Goal: Transaction & Acquisition: Purchase product/service

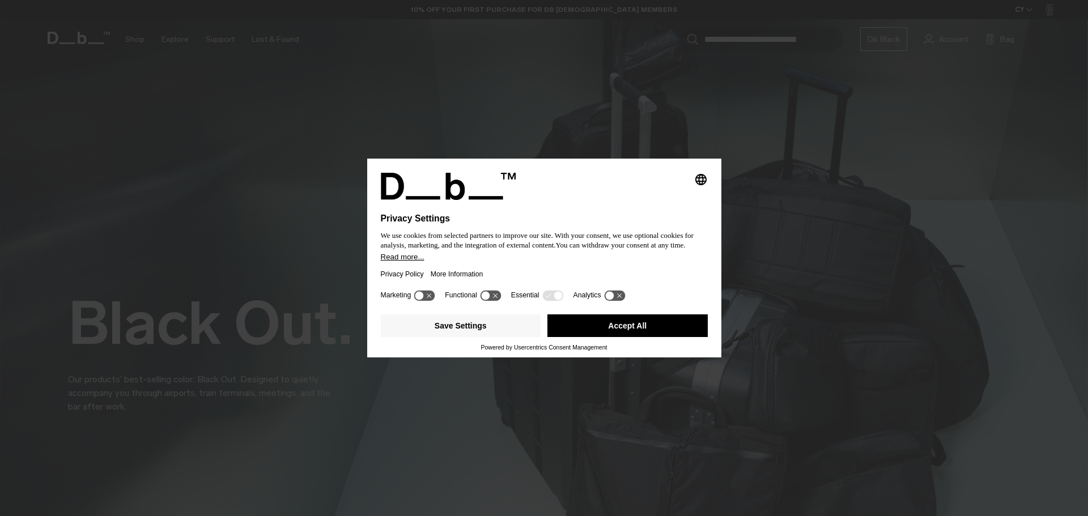
click at [562, 271] on div "Privacy Policy More Information" at bounding box center [544, 274] width 327 height 26
drag, startPoint x: 622, startPoint y: 339, endPoint x: 629, endPoint y: 331, distance: 10.8
click at [622, 339] on div "Save Settings Accept All" at bounding box center [544, 327] width 327 height 34
click at [629, 331] on button "Accept All" at bounding box center [627, 325] width 160 height 23
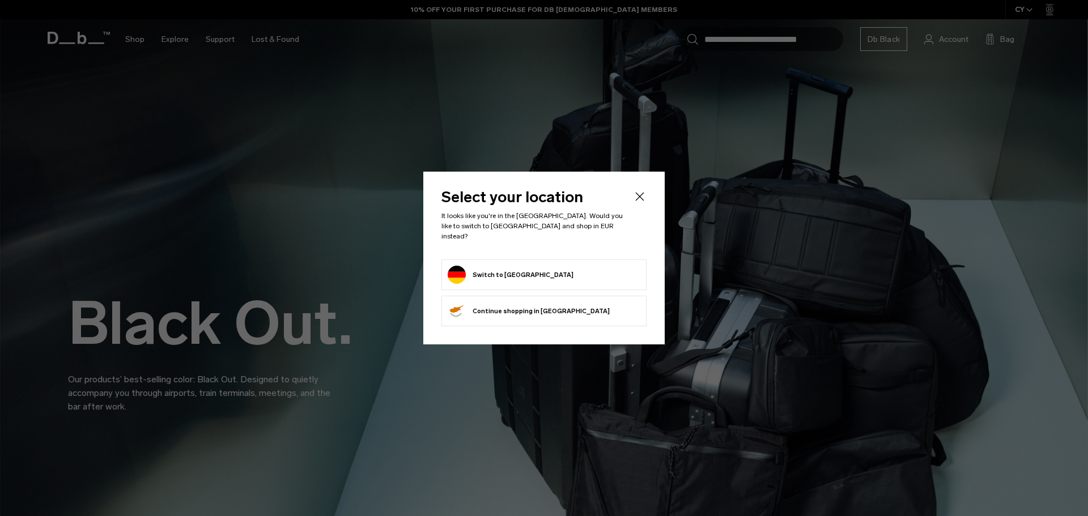
click at [557, 271] on form "Switch to Germany" at bounding box center [543, 275] width 193 height 18
click at [475, 272] on button "Switch to Germany" at bounding box center [510, 275] width 126 height 18
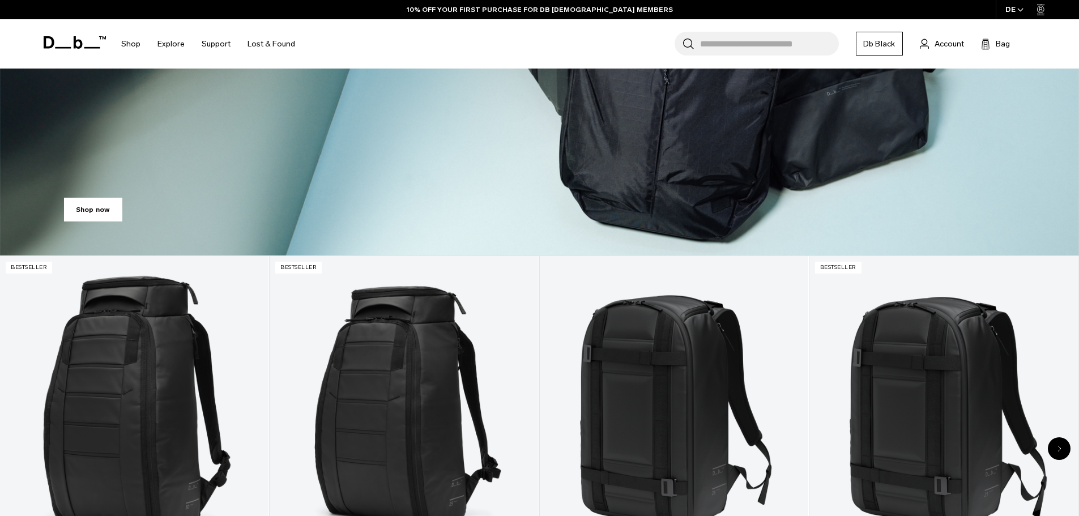
scroll to position [396, 0]
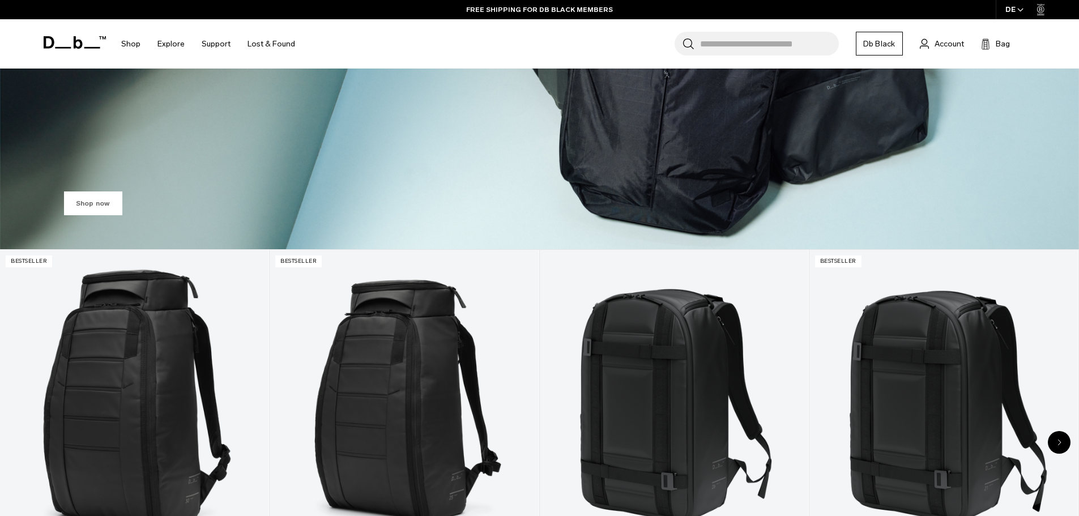
click at [109, 197] on link "Shop now" at bounding box center [93, 203] width 58 height 24
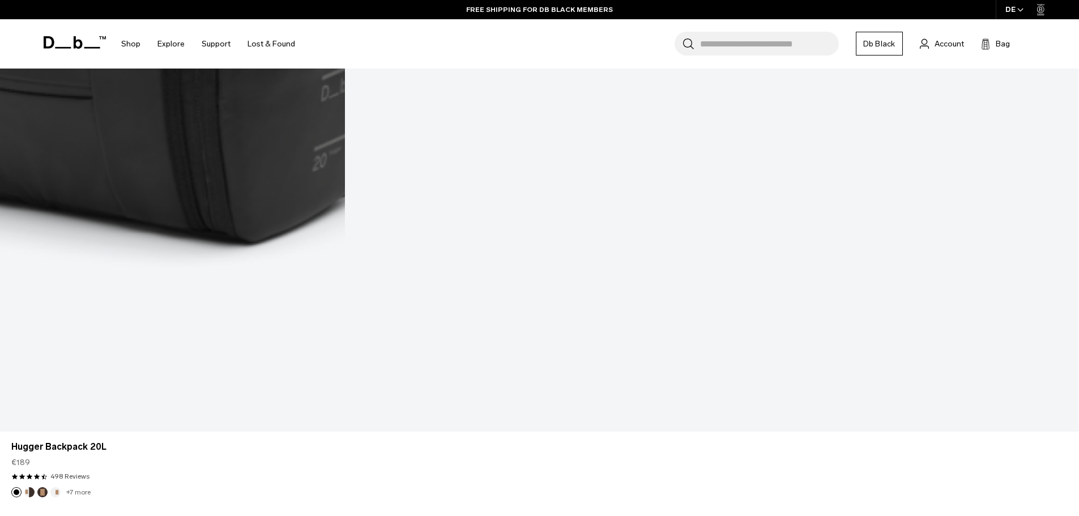
scroll to position [3703, 0]
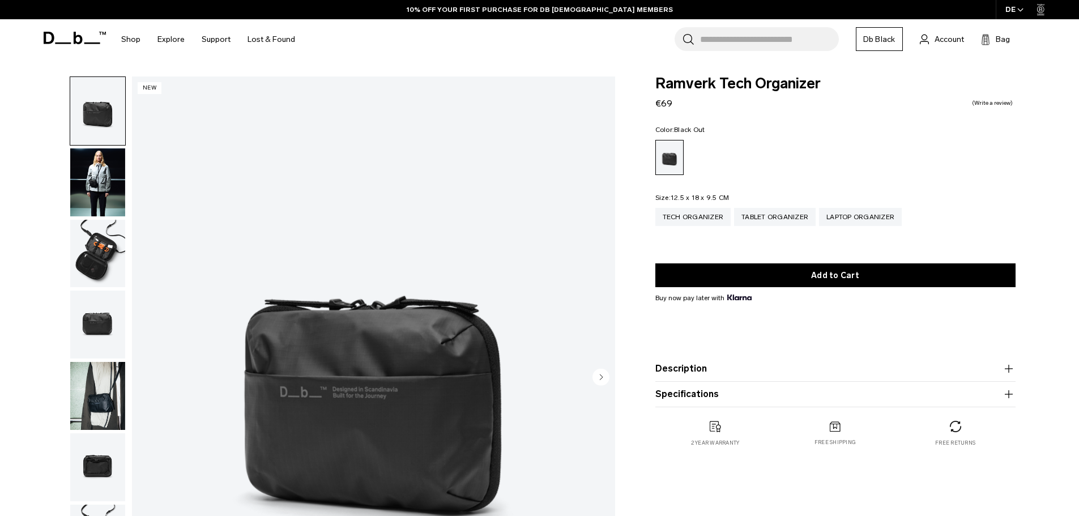
click at [110, 168] on img "button" at bounding box center [97, 182] width 55 height 68
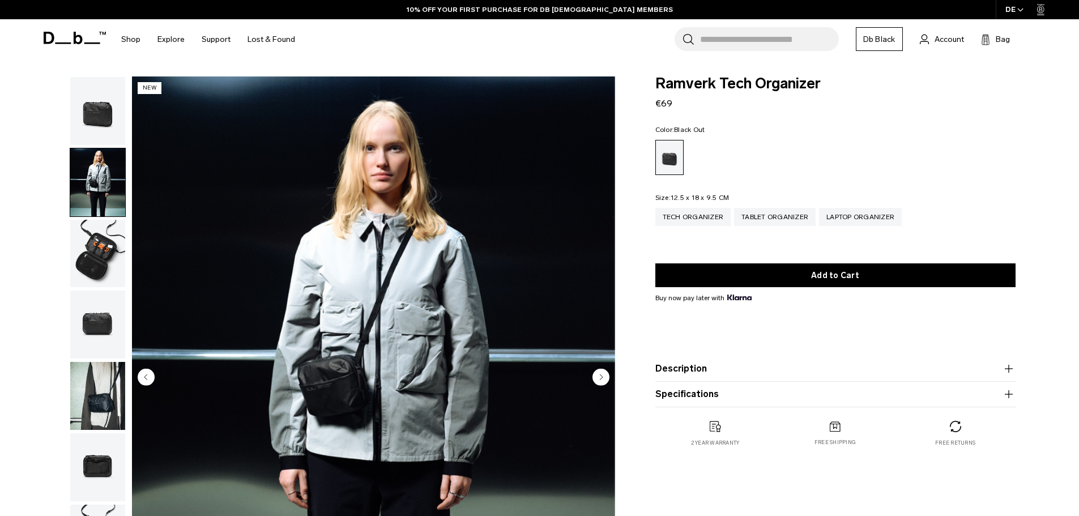
drag, startPoint x: 92, startPoint y: 285, endPoint x: 121, endPoint y: 254, distance: 42.9
click at [93, 283] on img "button" at bounding box center [97, 254] width 55 height 68
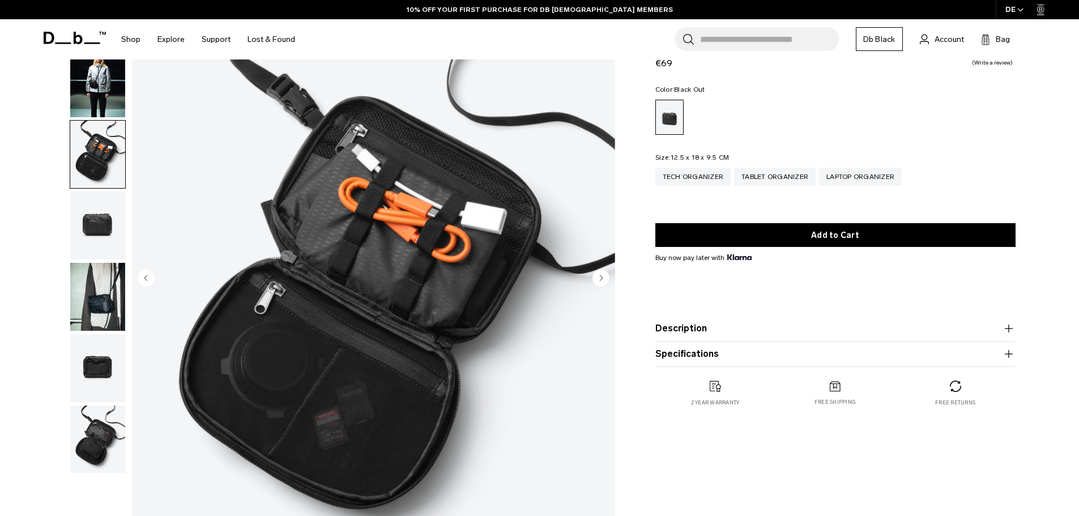
scroll to position [113, 0]
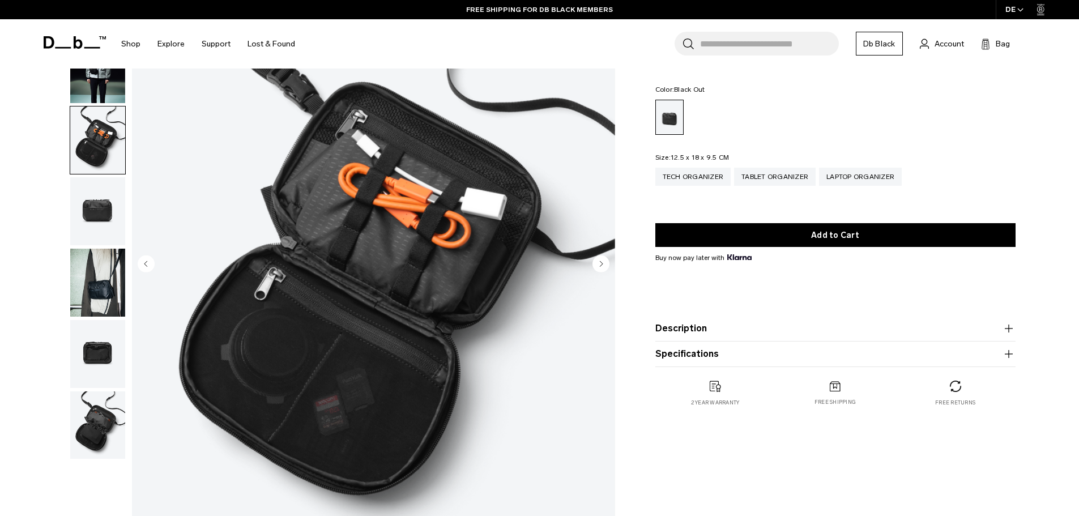
click at [94, 275] on img "button" at bounding box center [97, 283] width 55 height 68
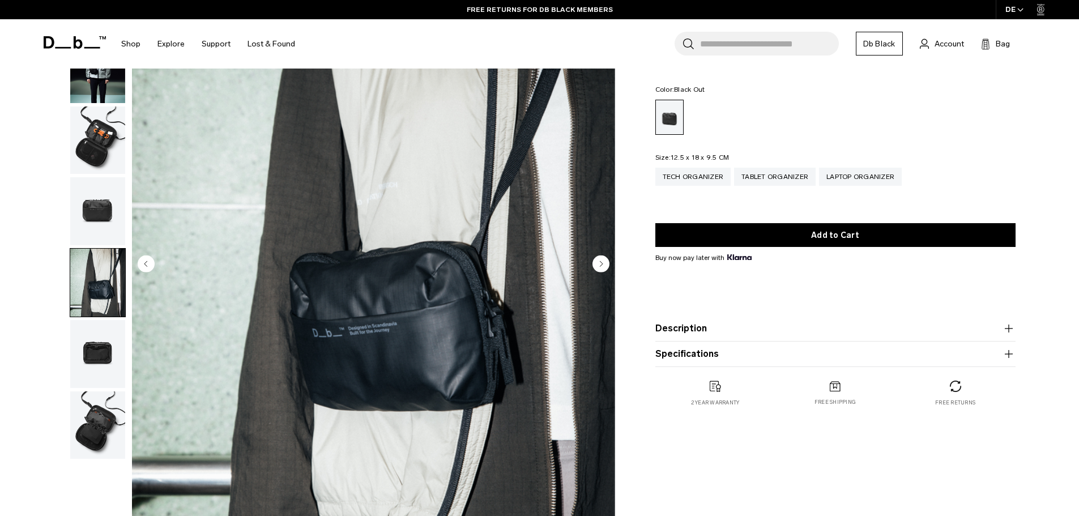
click at [90, 345] on img "button" at bounding box center [97, 354] width 55 height 68
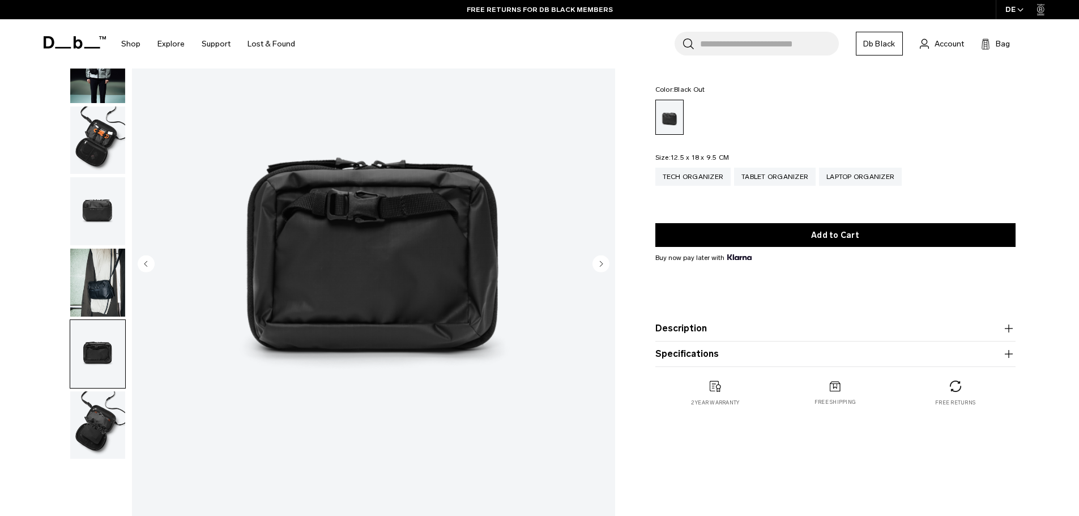
click at [96, 429] on img "button" at bounding box center [97, 425] width 55 height 68
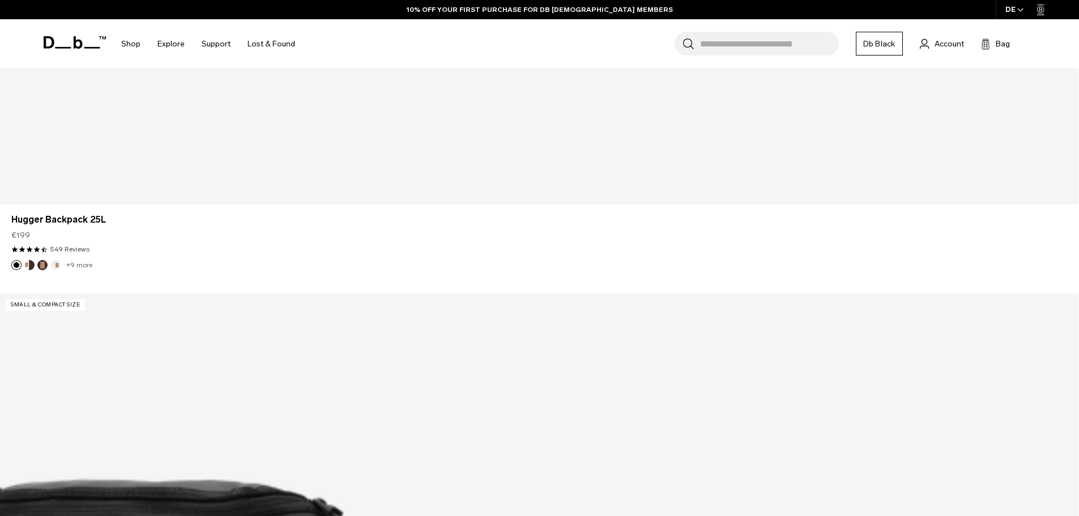
scroll to position [4156, 0]
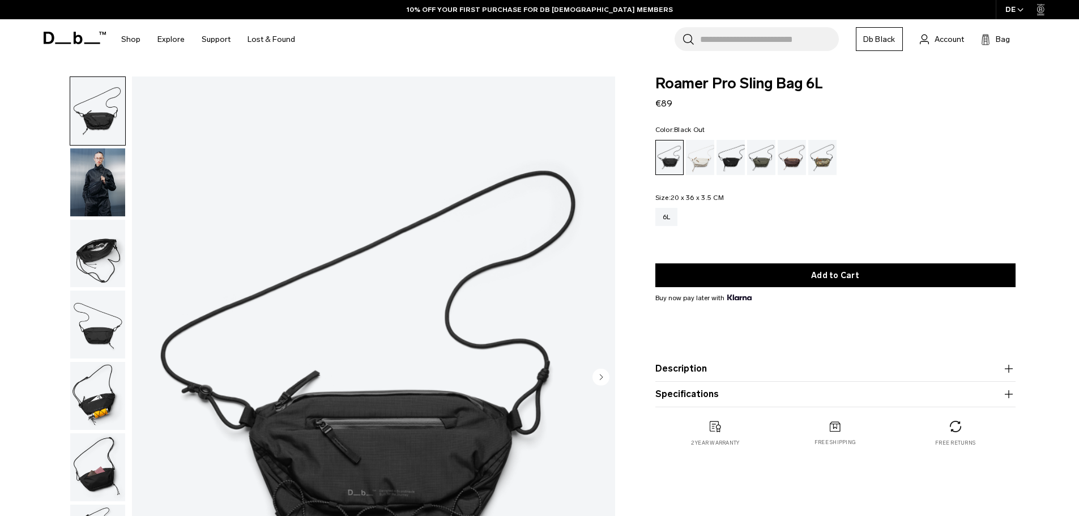
scroll to position [113, 0]
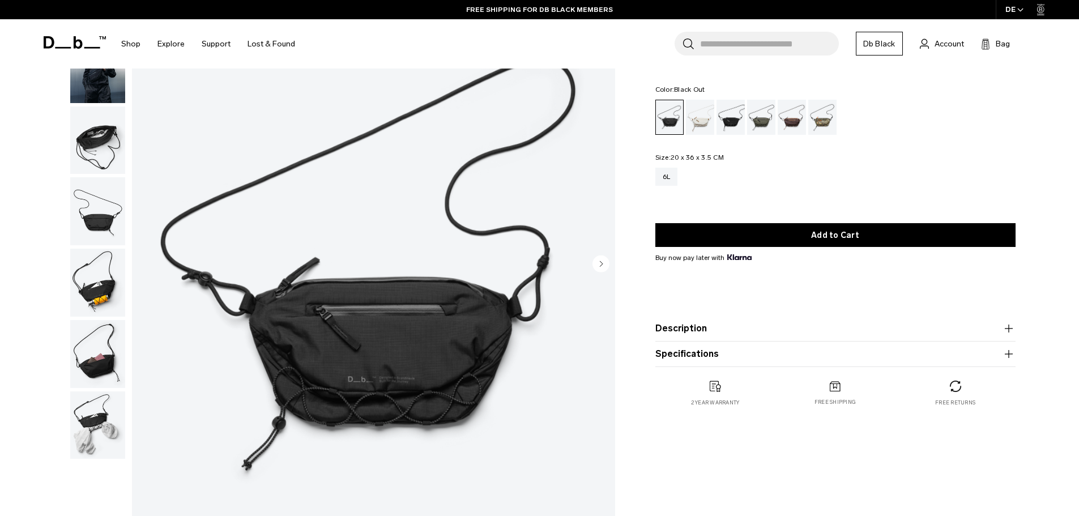
click at [104, 413] on img "button" at bounding box center [97, 425] width 55 height 68
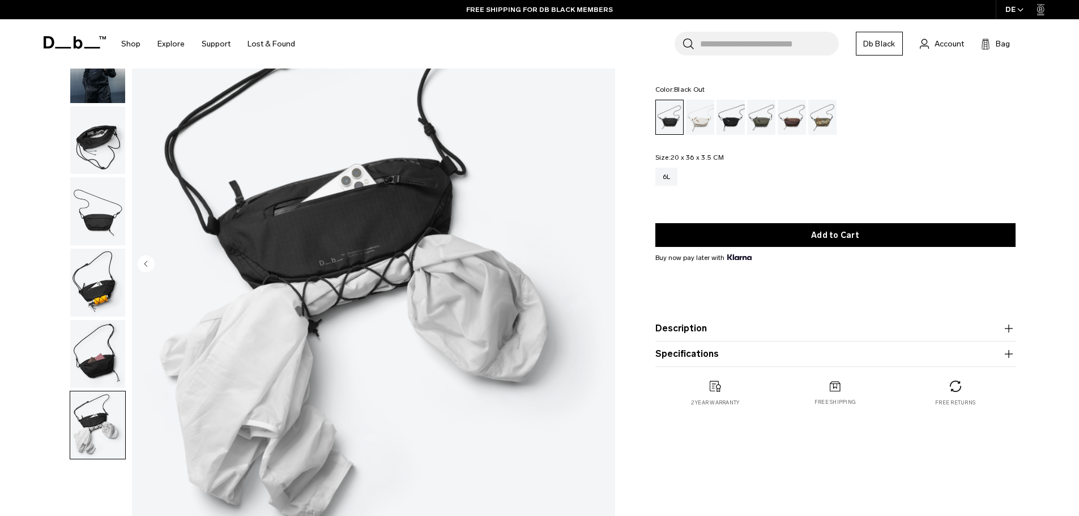
click at [104, 351] on img "button" at bounding box center [97, 354] width 55 height 68
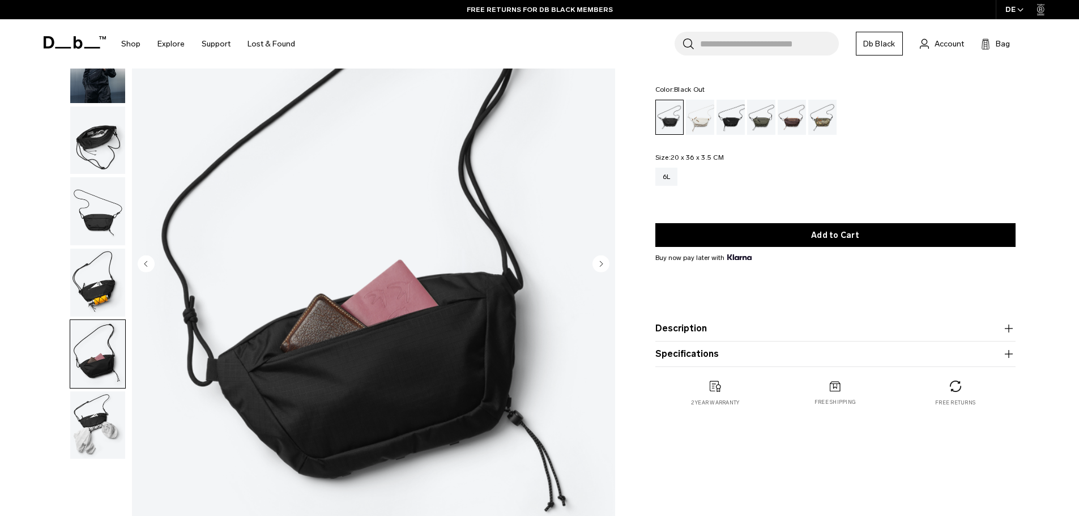
click at [101, 284] on img "button" at bounding box center [97, 283] width 55 height 68
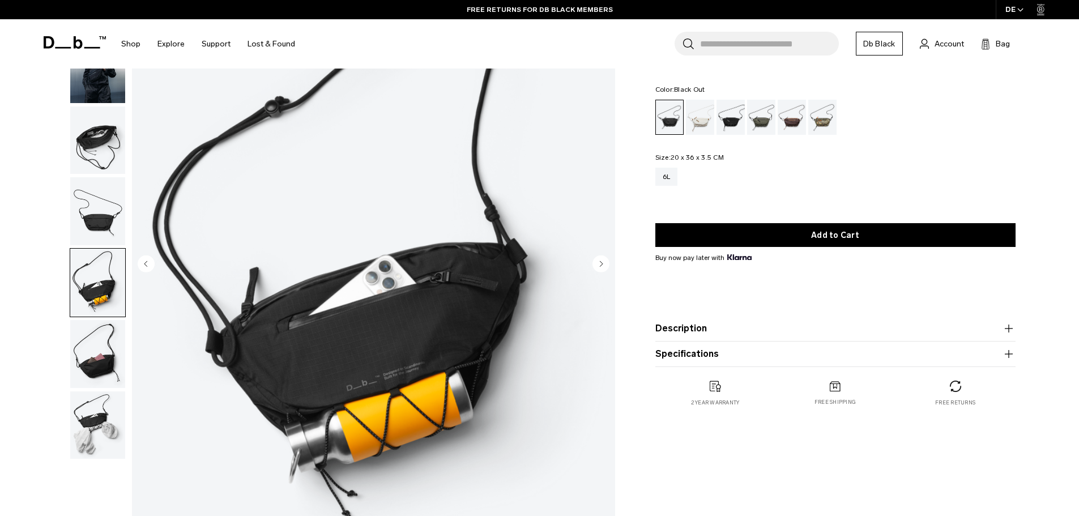
click at [89, 221] on img "button" at bounding box center [97, 211] width 55 height 68
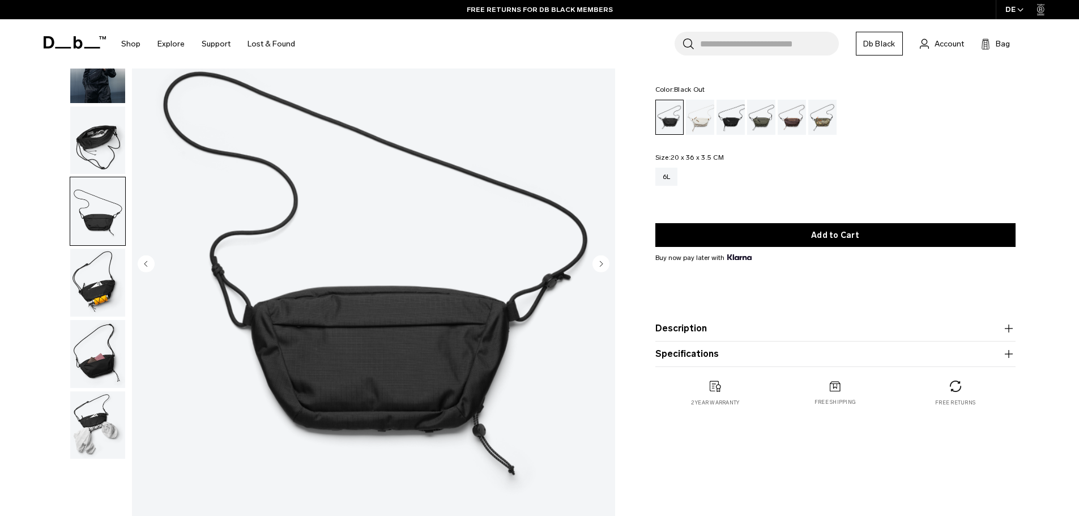
click at [90, 162] on img "button" at bounding box center [97, 140] width 55 height 68
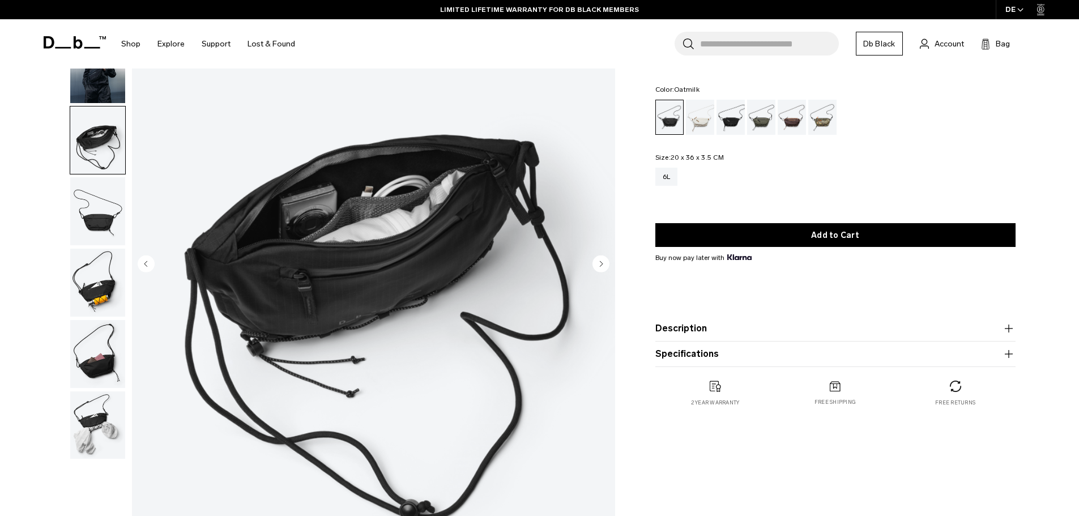
click at [709, 121] on div "Oatmilk" at bounding box center [700, 117] width 29 height 35
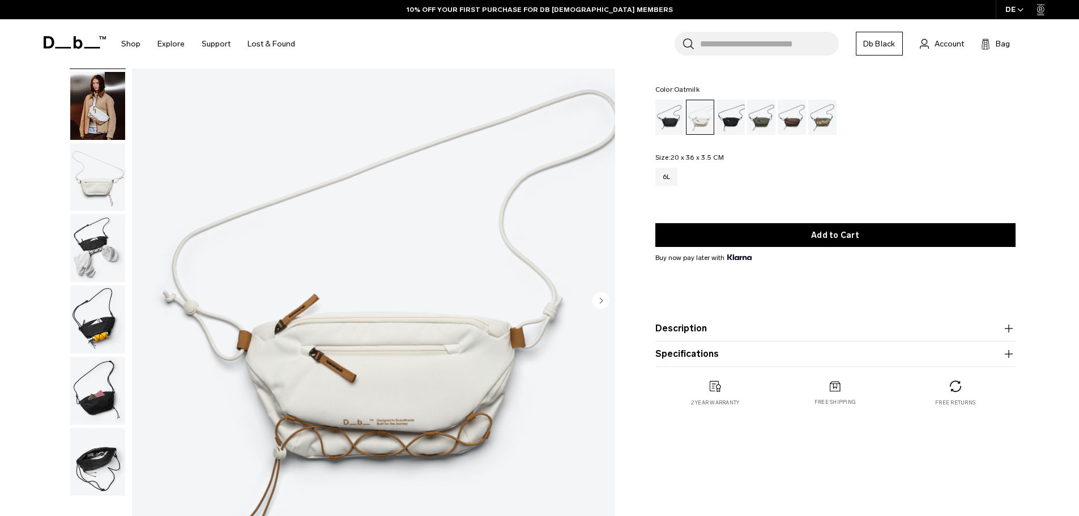
scroll to position [57, 0]
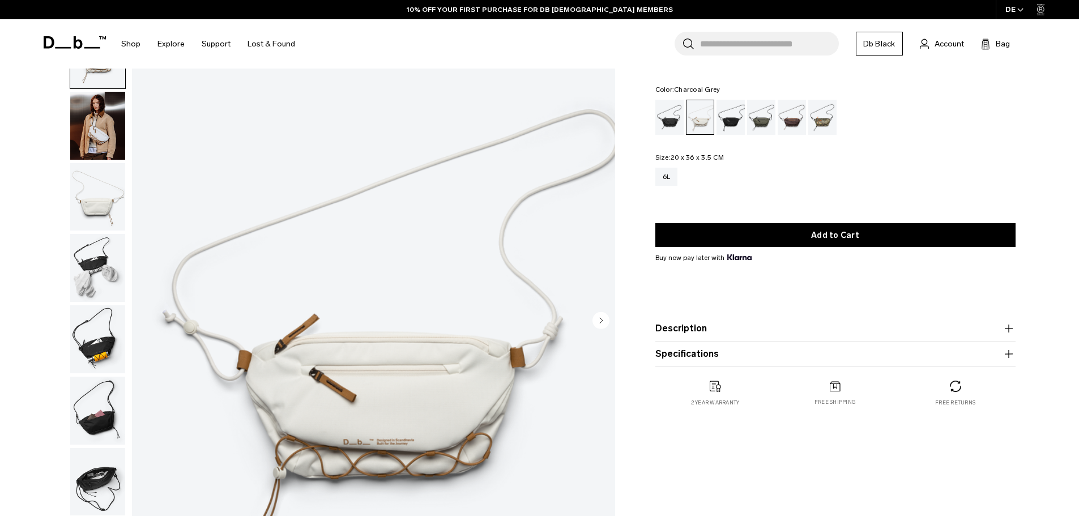
click at [731, 126] on div "Charcoal Grey" at bounding box center [731, 117] width 29 height 35
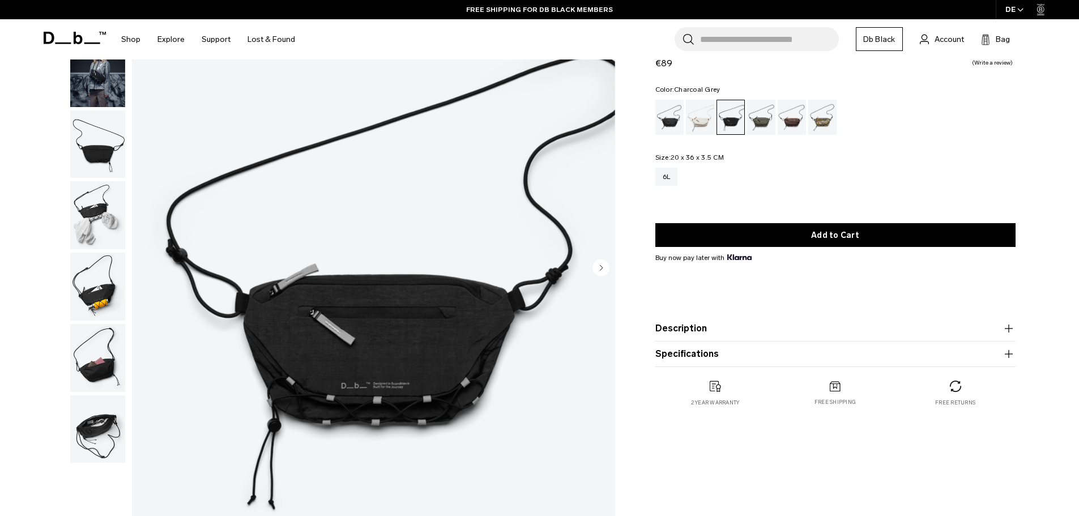
scroll to position [113, 0]
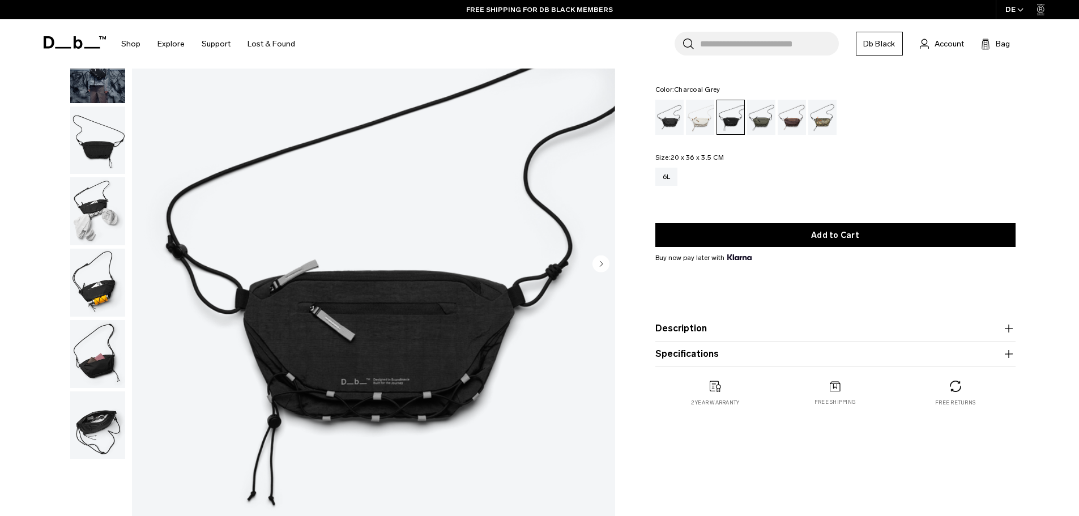
click at [353, 316] on img "1 / 7" at bounding box center [373, 264] width 483 height 603
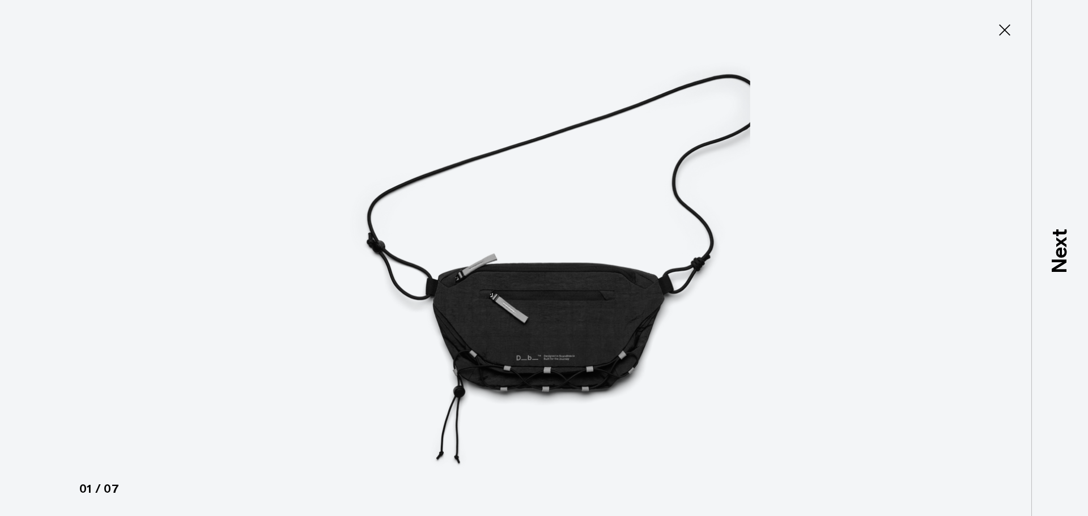
type button "Close"
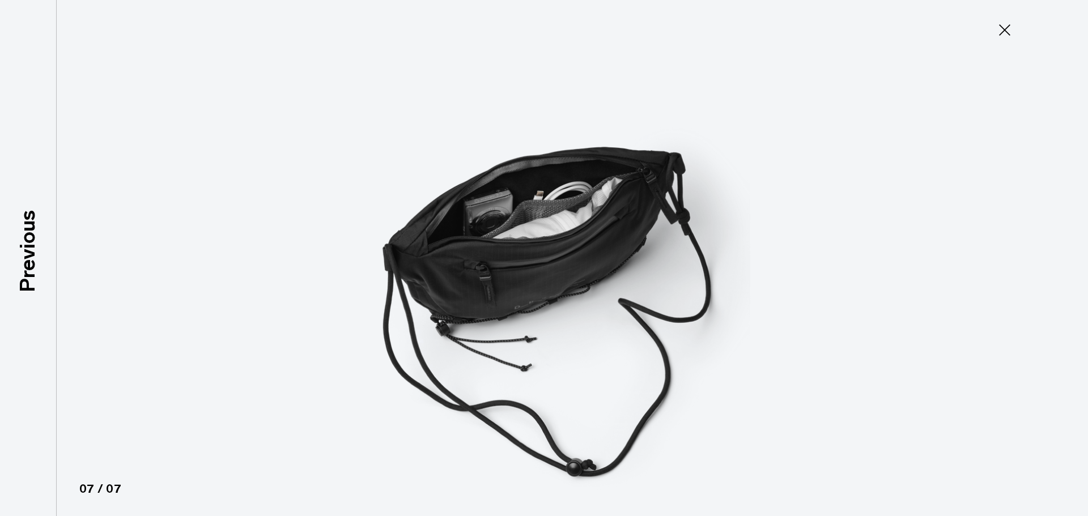
click at [1012, 25] on icon at bounding box center [1004, 30] width 18 height 18
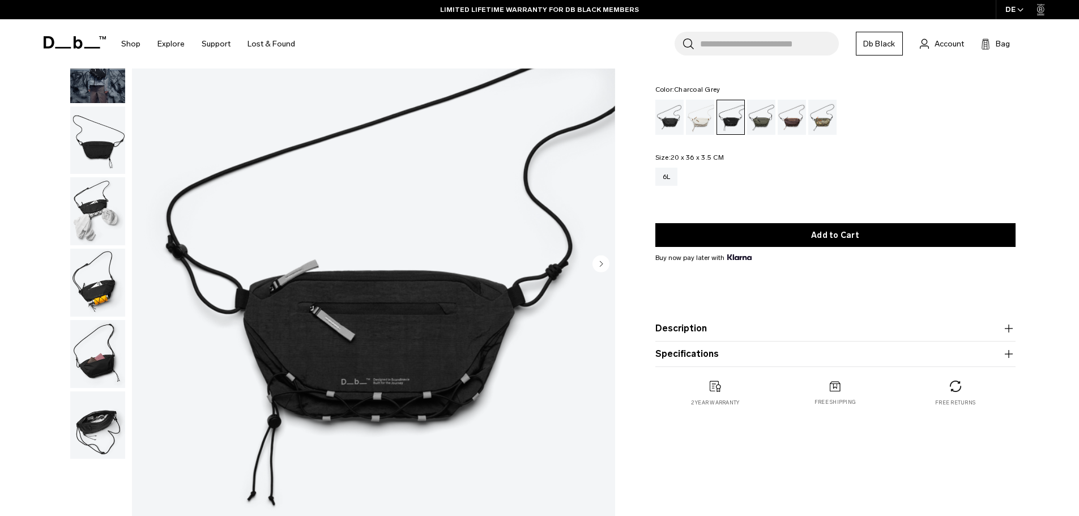
scroll to position [0, 0]
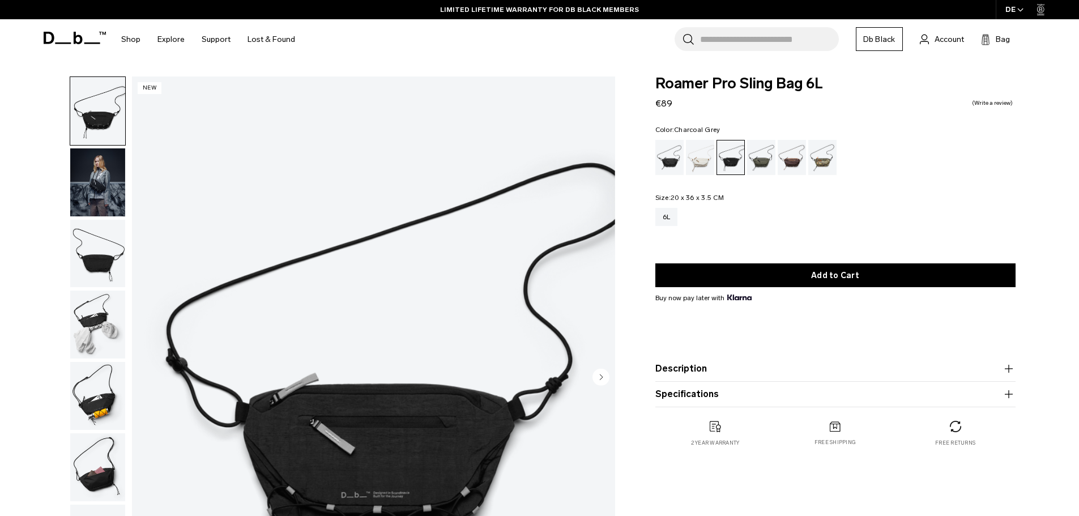
click at [100, 176] on img "button" at bounding box center [97, 182] width 55 height 68
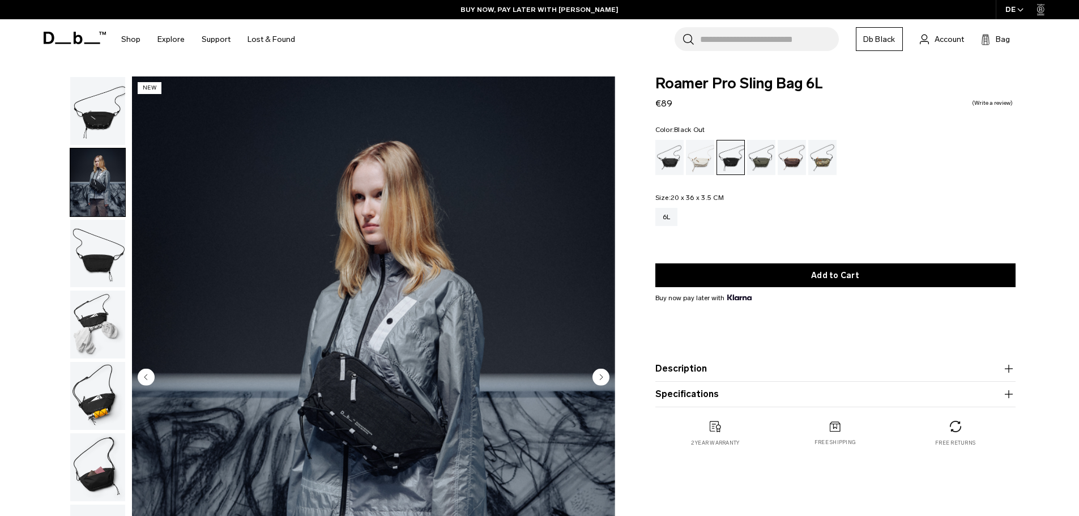
click at [669, 153] on div "Black Out" at bounding box center [669, 157] width 29 height 35
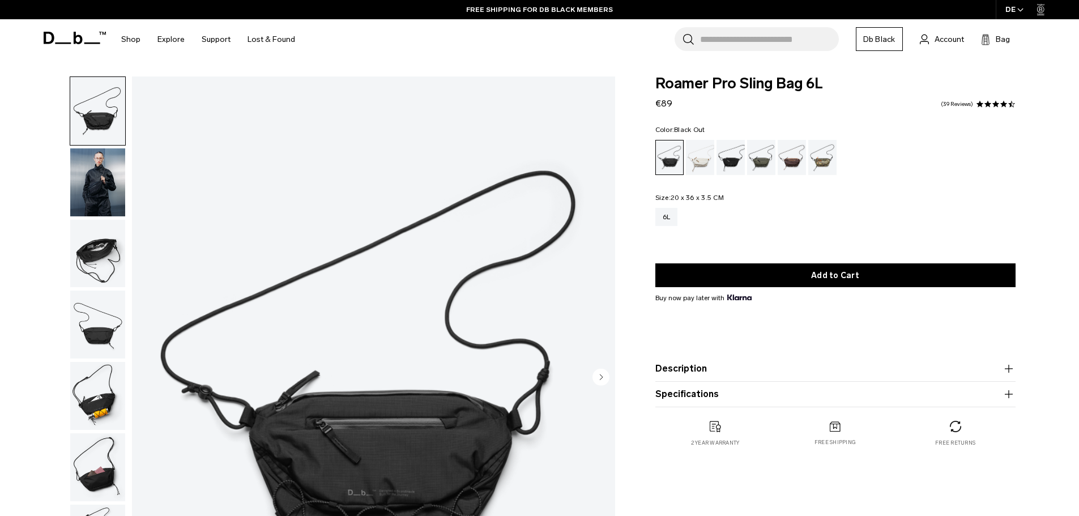
click at [110, 181] on img "button" at bounding box center [97, 182] width 55 height 68
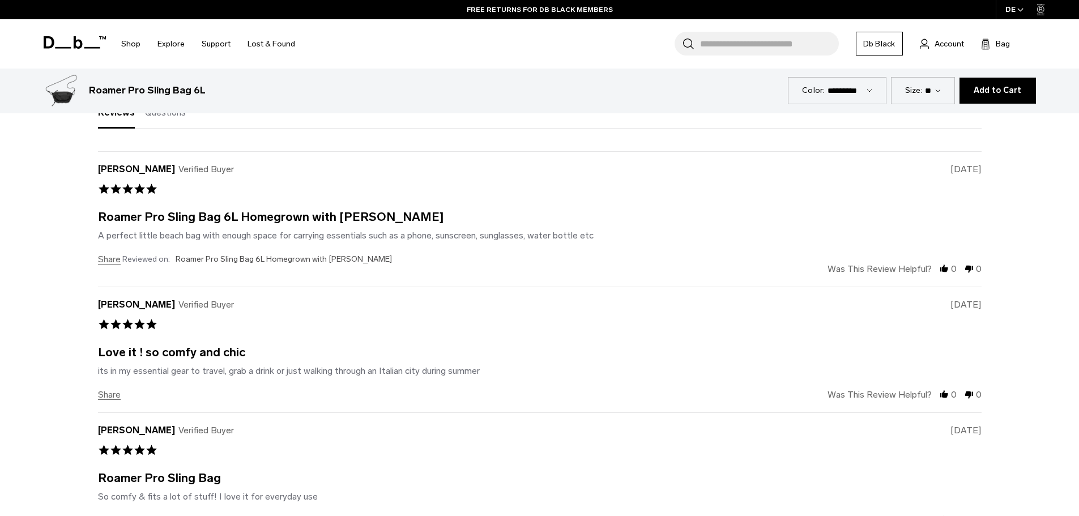
scroll to position [3115, 0]
